Goal: Information Seeking & Learning: Learn about a topic

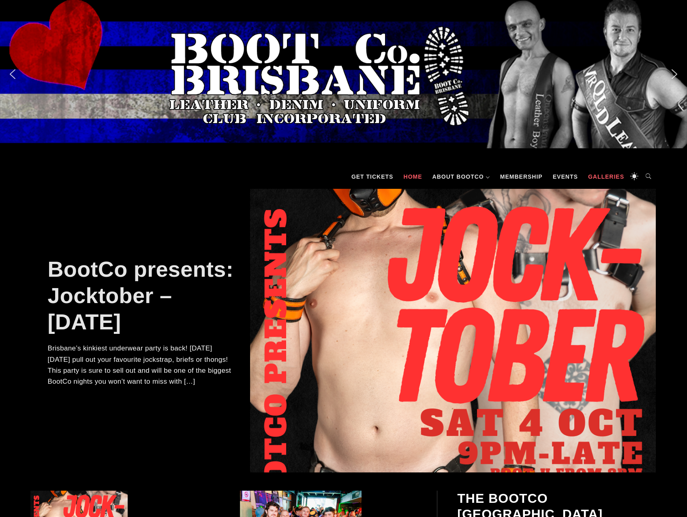
click at [615, 172] on link "Galleries" at bounding box center [606, 177] width 44 height 24
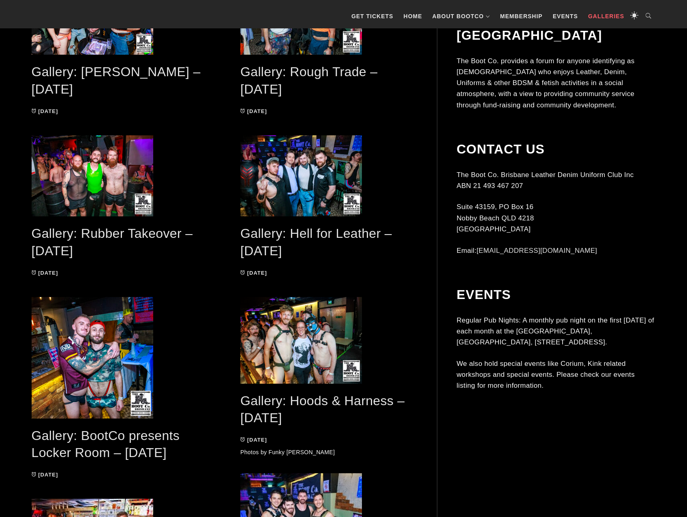
scroll to position [284, 0]
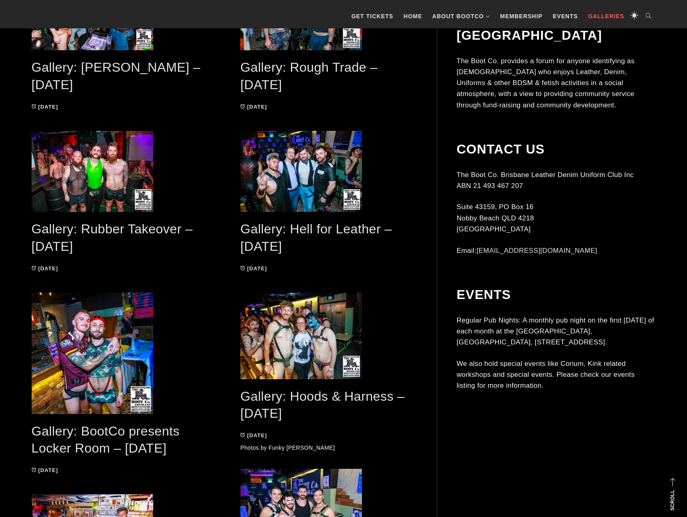
click at [372, 400] on link "Gallery: Hoods & Harness – [DATE]" at bounding box center [322, 405] width 164 height 32
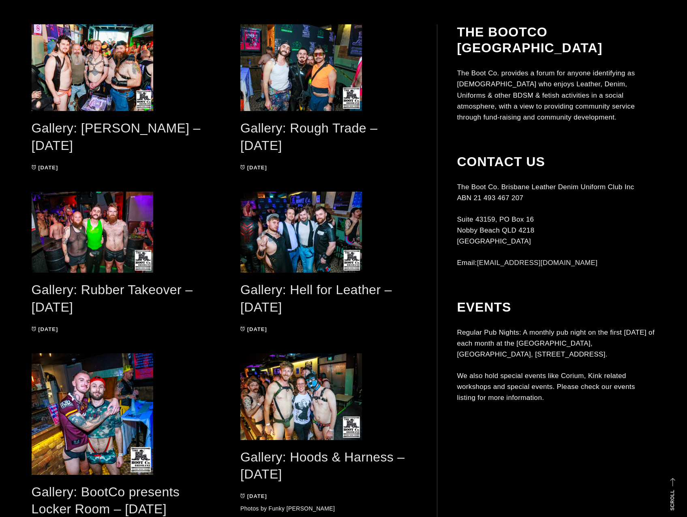
scroll to position [0, 0]
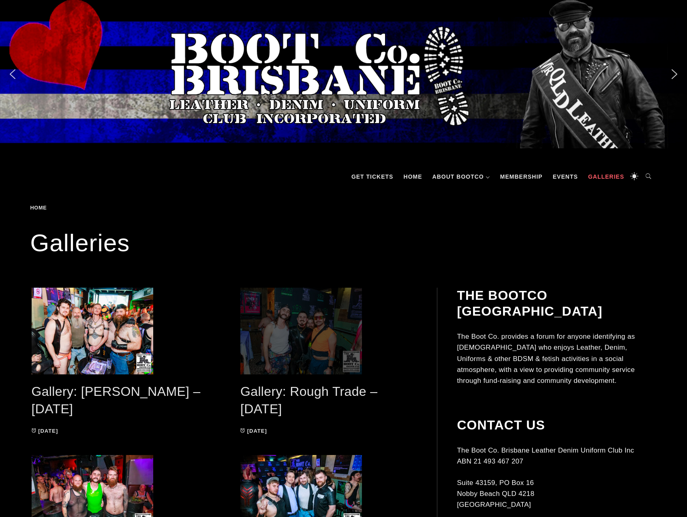
click at [314, 356] on span at bounding box center [328, 331] width 177 height 87
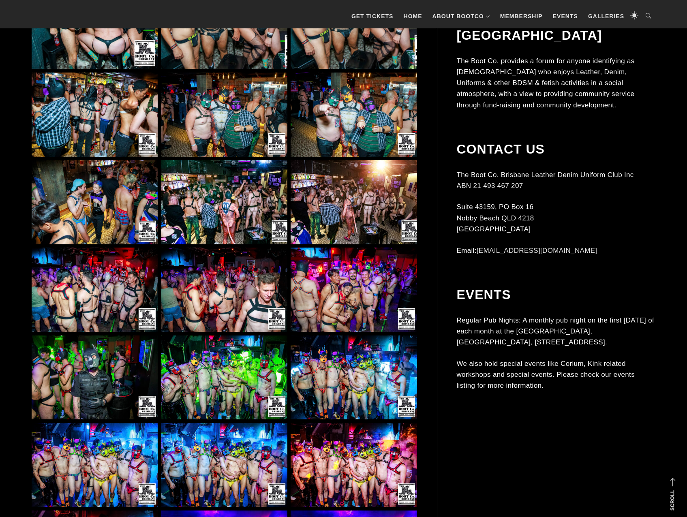
scroll to position [6526, 0]
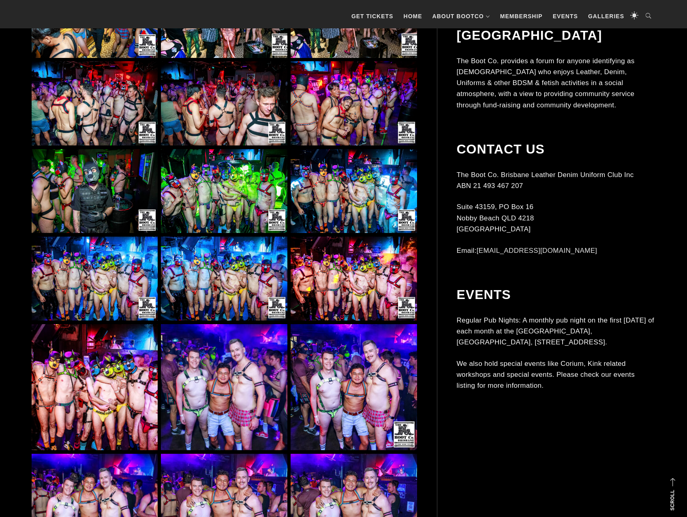
drag, startPoint x: 369, startPoint y: 359, endPoint x: 469, endPoint y: 390, distance: 104.7
click at [469, 390] on div "Events Regular Pub Nights: A monthly pub night on the first Saturday of each mo…" at bounding box center [556, 349] width 199 height 125
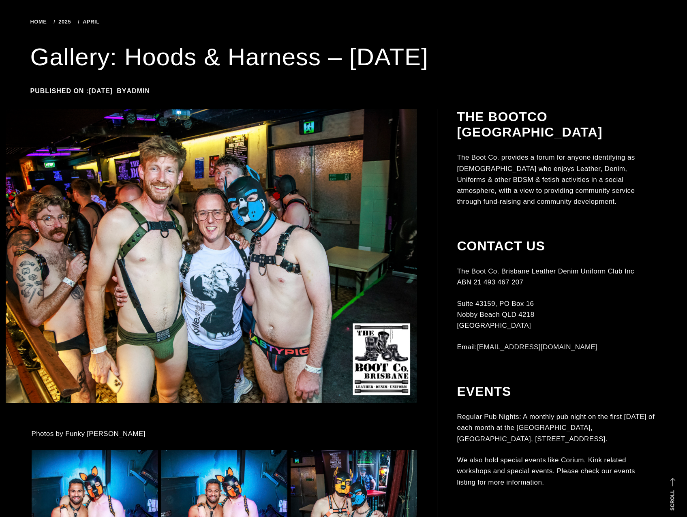
scroll to position [0, 0]
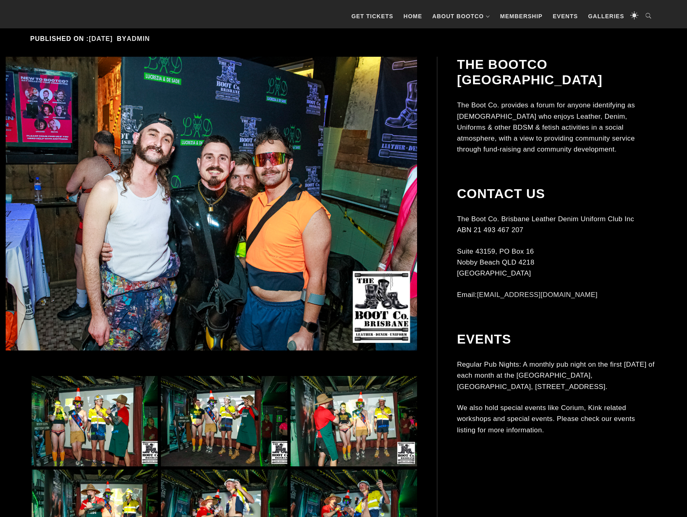
scroll to position [203, 0]
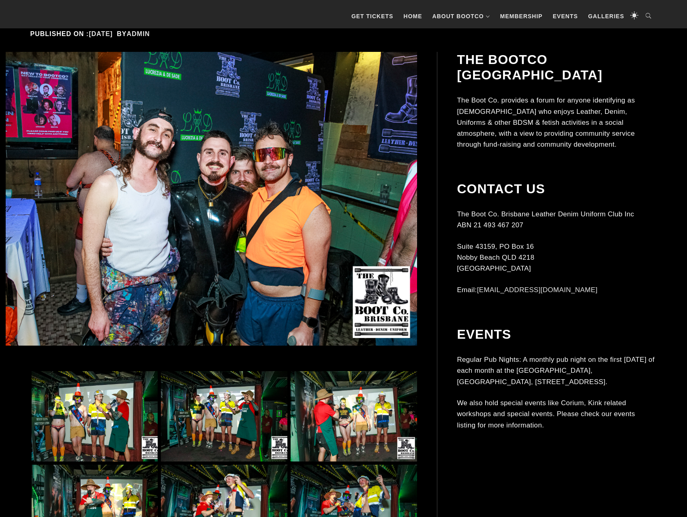
drag, startPoint x: 215, startPoint y: 203, endPoint x: 629, endPoint y: 255, distance: 417.0
click at [629, 254] on p "Suite 43159, PO Box 16 Nobby Beach QLD 4218 Australia" at bounding box center [556, 257] width 199 height 33
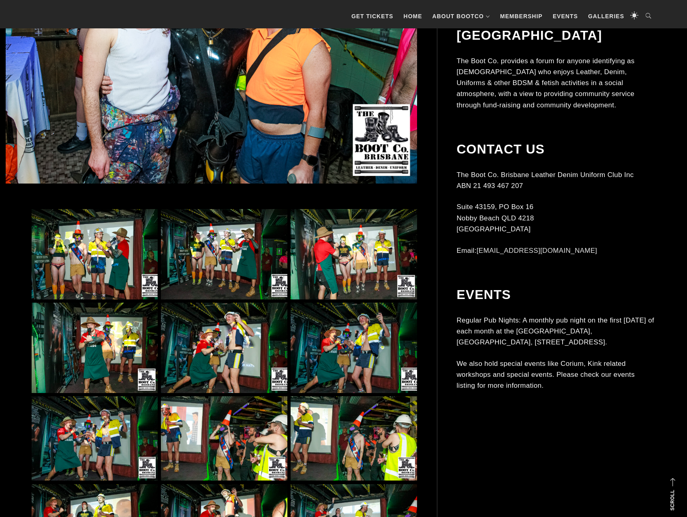
scroll to position [162, 0]
